Goal: Task Accomplishment & Management: Manage account settings

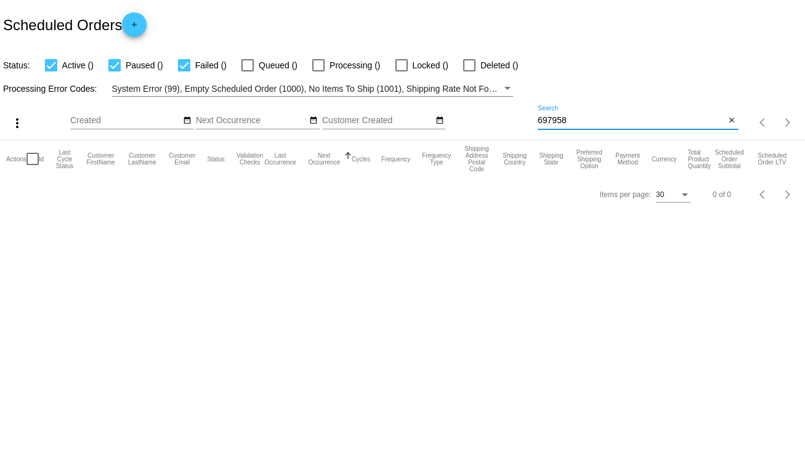
drag, startPoint x: 575, startPoint y: 120, endPoint x: 521, endPoint y: 123, distance: 54.2
click at [521, 123] on div "more_vert Sep Jan Feb Mar [DATE]" at bounding box center [402, 119] width 805 height 44
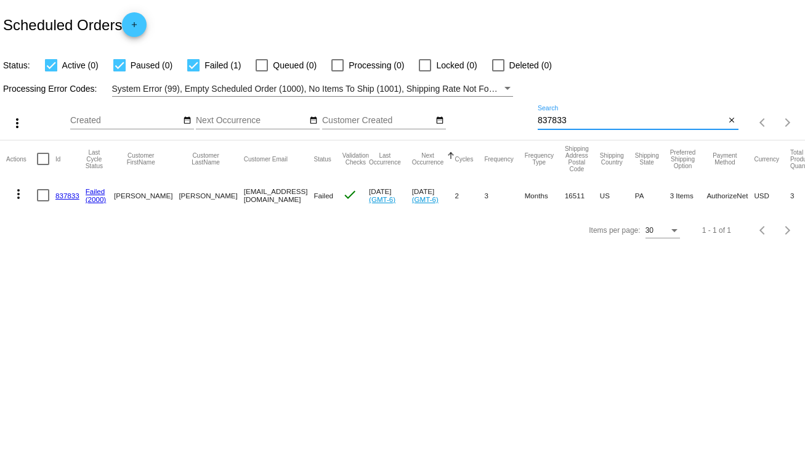
type input "837833"
click at [59, 196] on link "837833" at bounding box center [67, 195] width 24 height 8
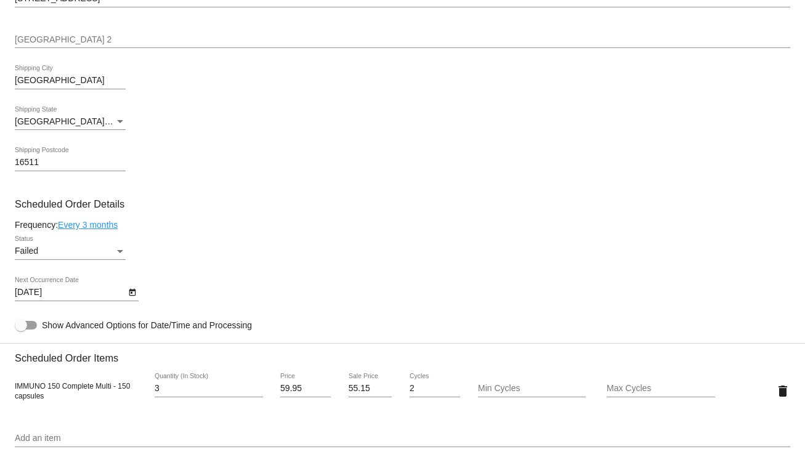
scroll to position [591, 0]
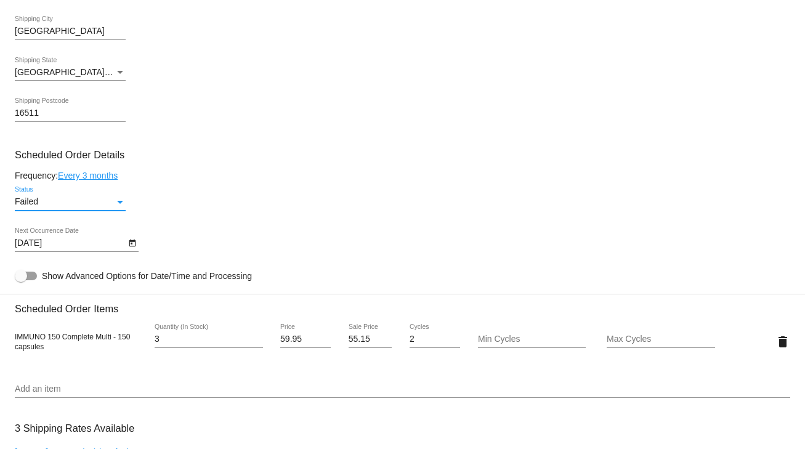
click at [116, 203] on div "Status" at bounding box center [120, 202] width 11 height 10
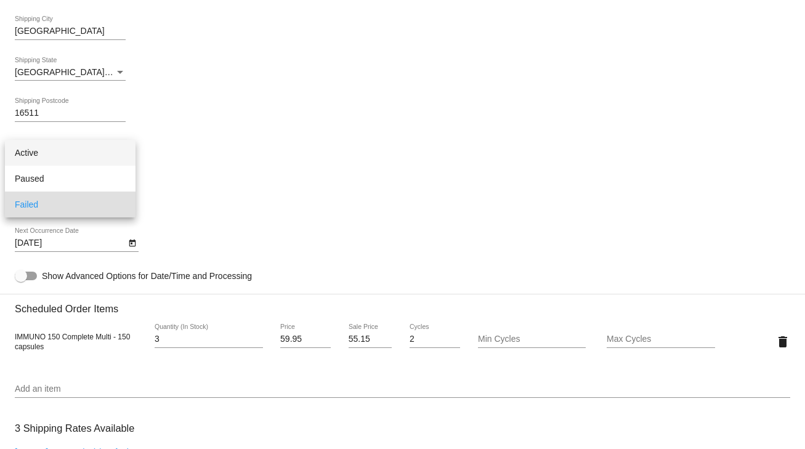
click at [31, 152] on span "Active" at bounding box center [70, 153] width 111 height 26
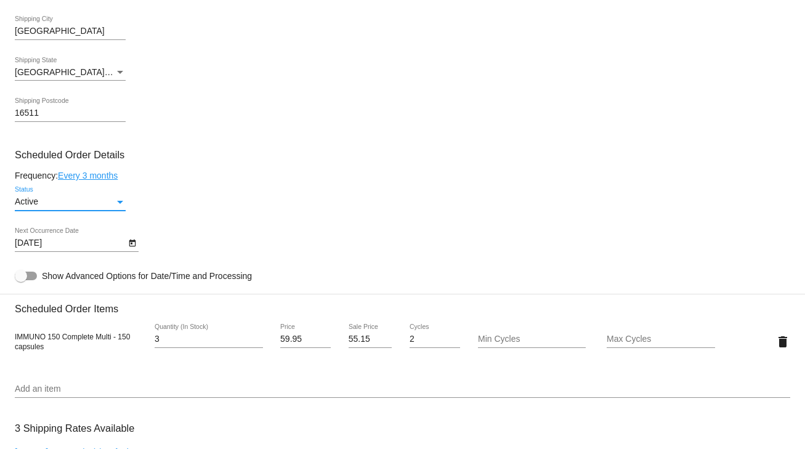
click at [131, 241] on icon "Open calendar" at bounding box center [132, 243] width 9 height 15
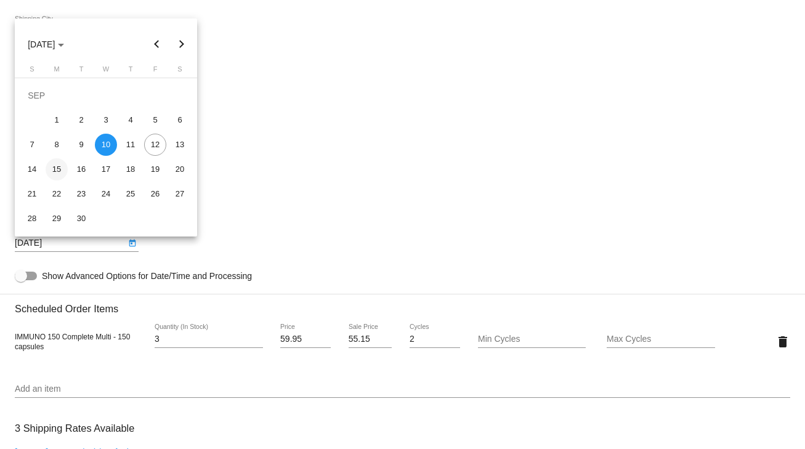
click at [58, 171] on div "15" at bounding box center [57, 169] width 22 height 22
type input "[DATE]"
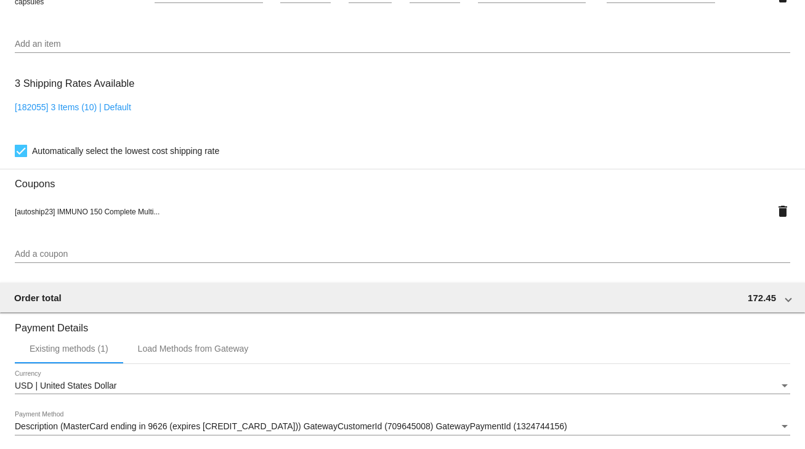
scroll to position [1117, 0]
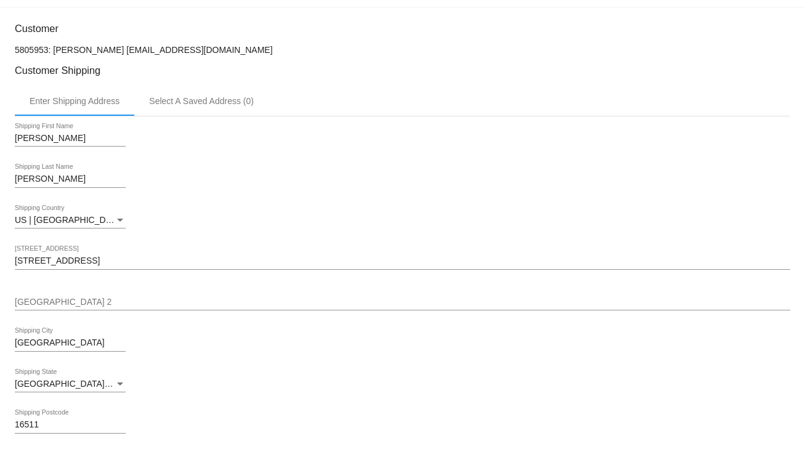
scroll to position [33, 0]
